Goal: Complete application form

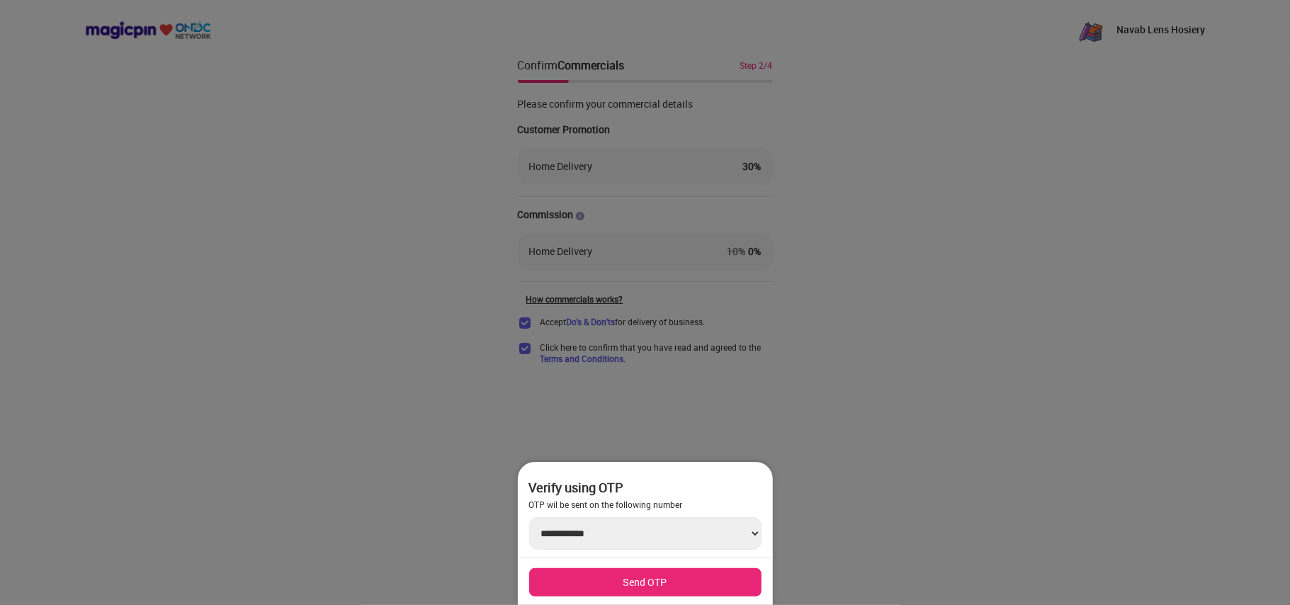
click at [749, 530] on select "**********" at bounding box center [645, 533] width 232 height 33
click at [771, 361] on div at bounding box center [645, 302] width 1290 height 605
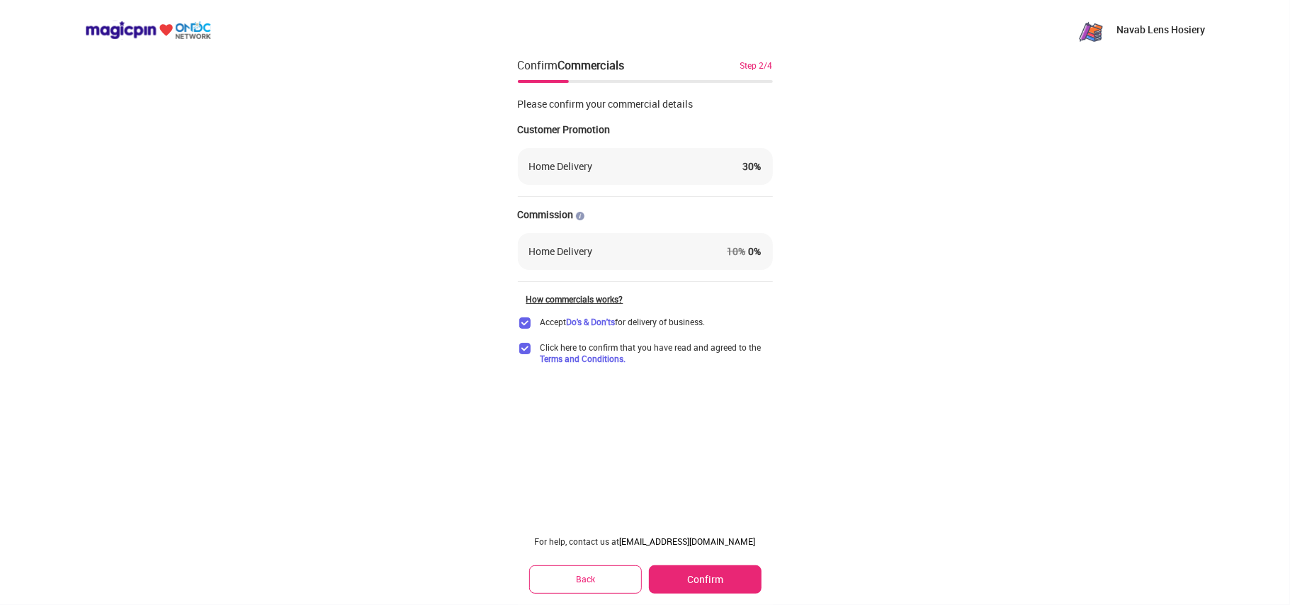
click at [771, 361] on span "Click here to confirm that you have read and agreed to the Terms and Conditions." at bounding box center [656, 352] width 232 height 23
click at [573, 579] on button "Back" at bounding box center [585, 579] width 113 height 28
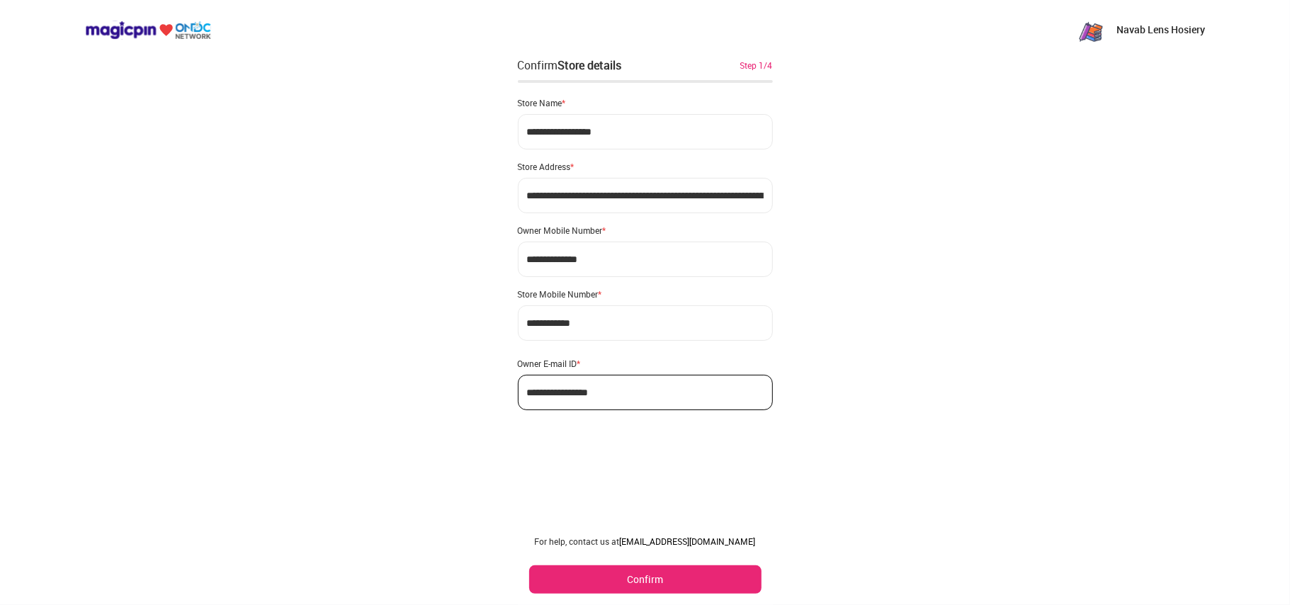
click at [573, 579] on button "Confirm" at bounding box center [645, 579] width 232 height 28
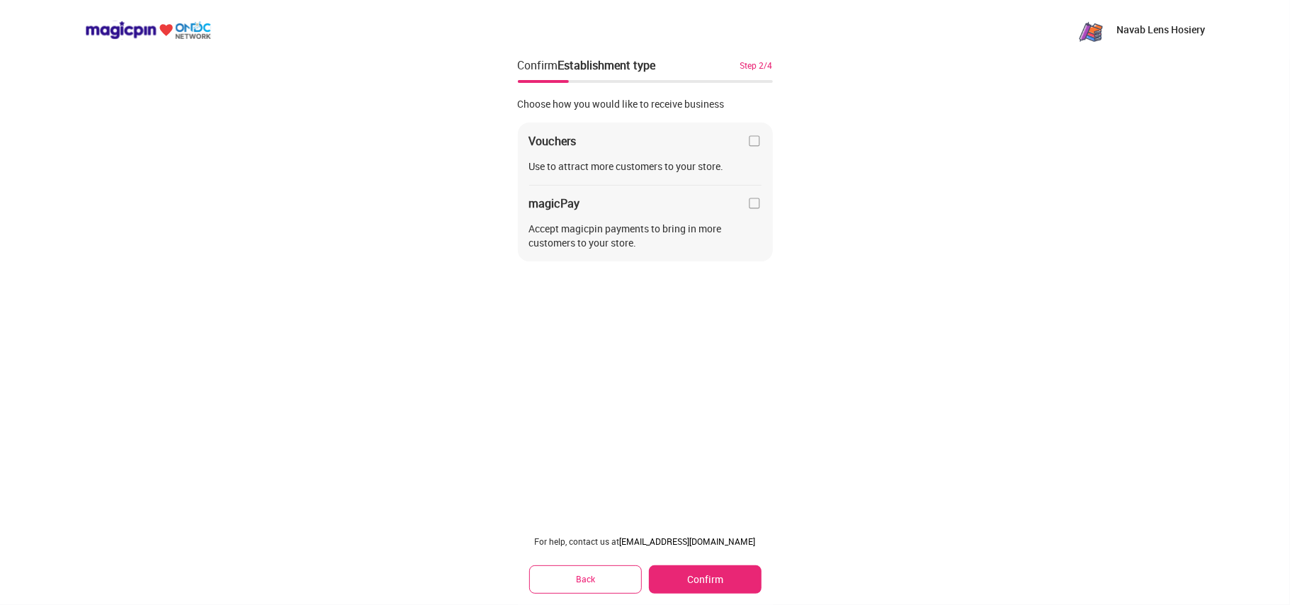
click at [573, 579] on button "Back" at bounding box center [585, 579] width 113 height 28
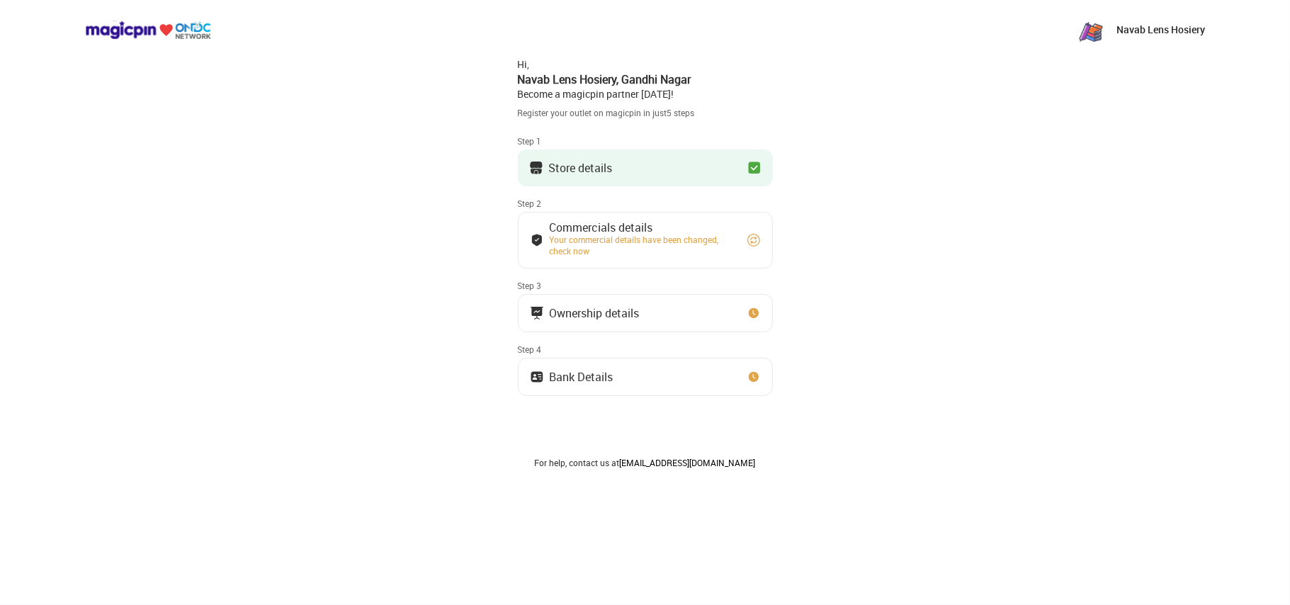
click at [613, 176] on button "Store details" at bounding box center [645, 167] width 255 height 37
